Goal: Information Seeking & Learning: Learn about a topic

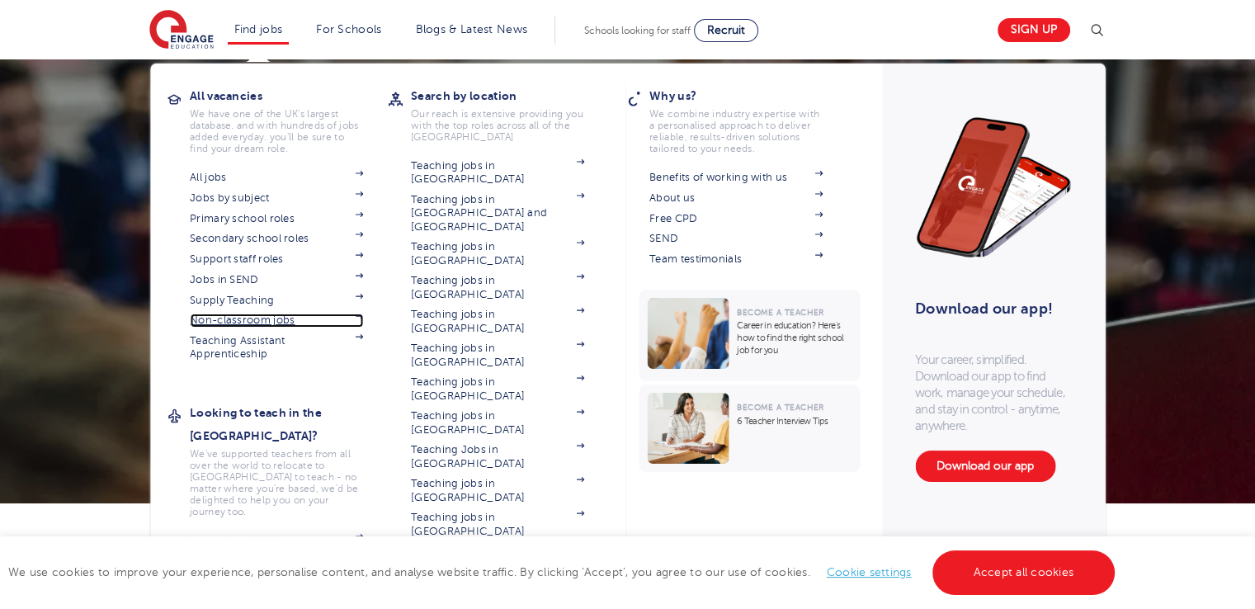
click at [271, 320] on link "Non-classroom jobs" at bounding box center [276, 320] width 173 height 13
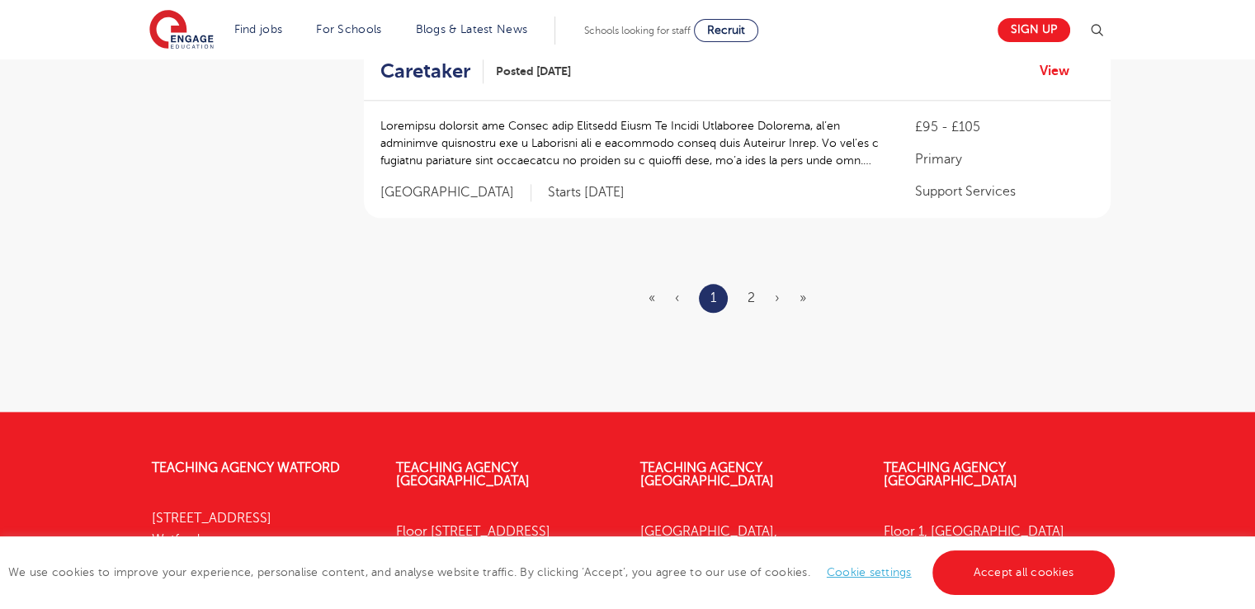
scroll to position [1995, 0]
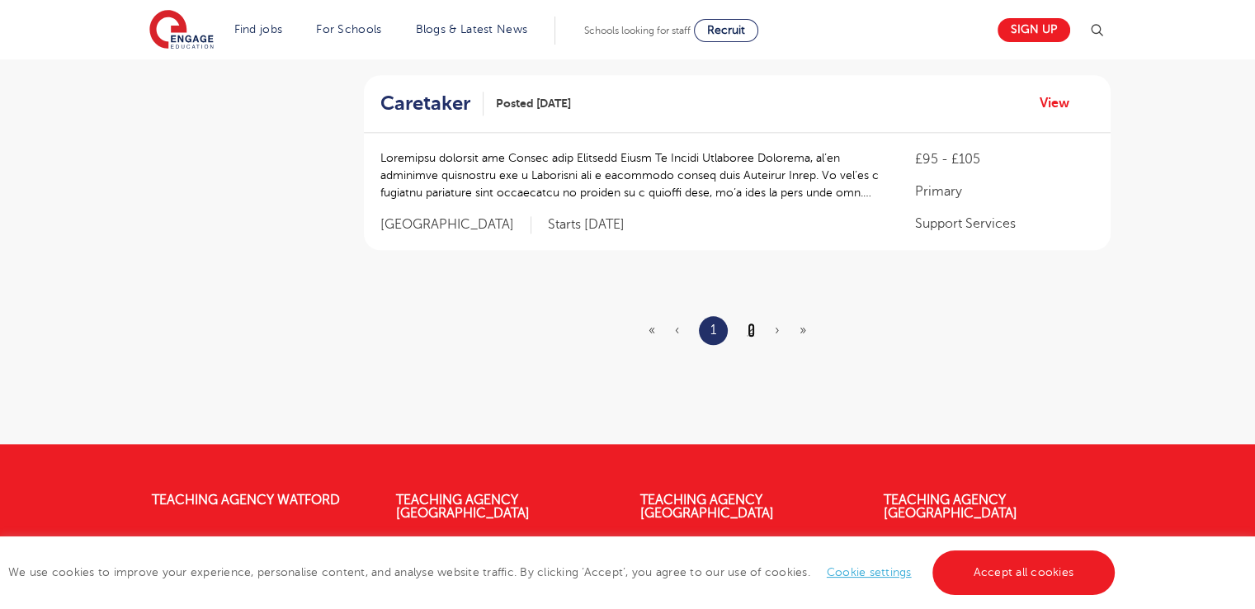
click at [748, 323] on link "2" at bounding box center [751, 330] width 7 height 15
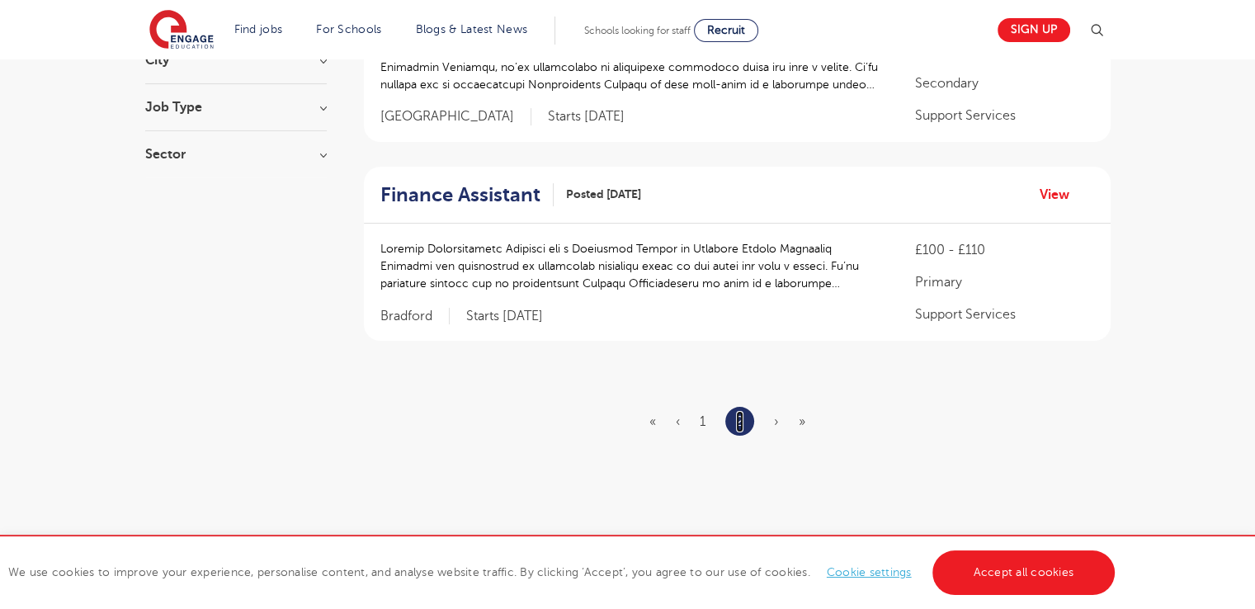
scroll to position [300, 0]
